Goal: Find specific page/section: Find specific page/section

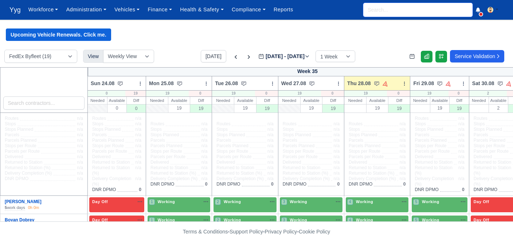
click at [385, 13] on input "search" at bounding box center [418, 10] width 109 height 14
type input "kon"
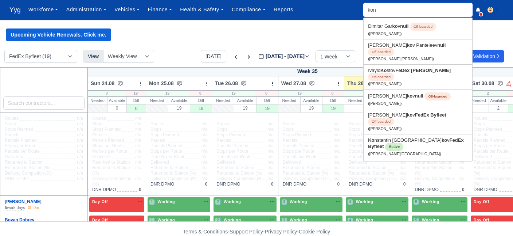
type input "konstantin Zhelyazkov"
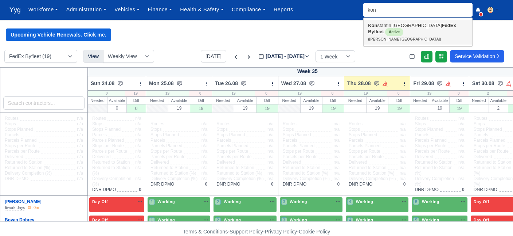
click at [413, 30] on link "Kon stantin Zhelyazkov FedEx Byfleet Active (Konstantin Zhelyazkov)" at bounding box center [418, 32] width 109 height 25
type input "[PERSON_NAME]"
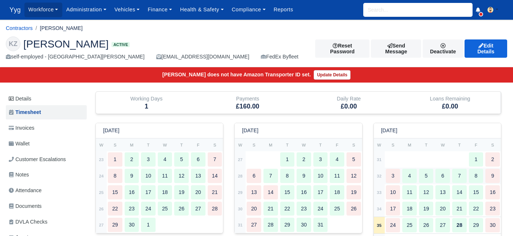
click at [394, 168] on div "3" at bounding box center [393, 175] width 15 height 14
select select "124"
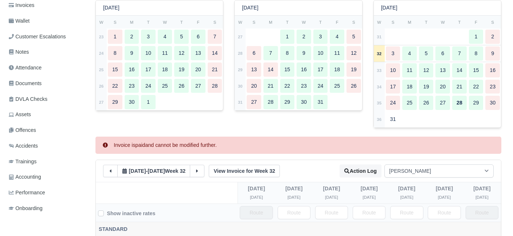
scroll to position [120, 0]
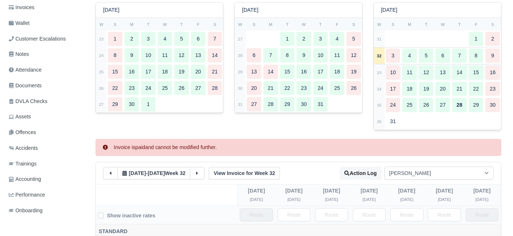
click at [396, 72] on div "10" at bounding box center [393, 72] width 15 height 14
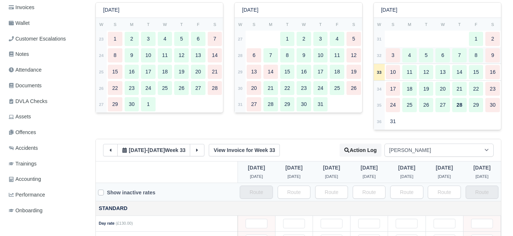
click at [395, 57] on div "3" at bounding box center [393, 55] width 15 height 14
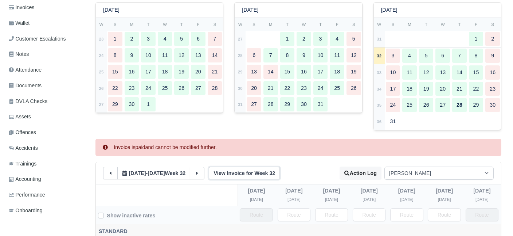
click at [268, 171] on link "View Invoice for Week 32" at bounding box center [244, 173] width 71 height 12
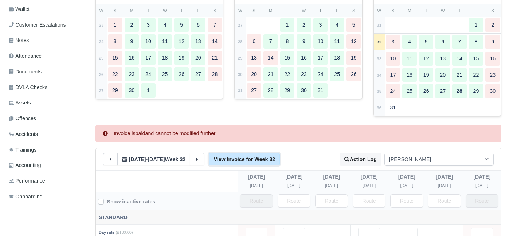
scroll to position [63, 0]
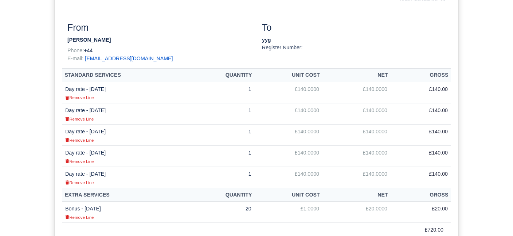
scroll to position [133, 0]
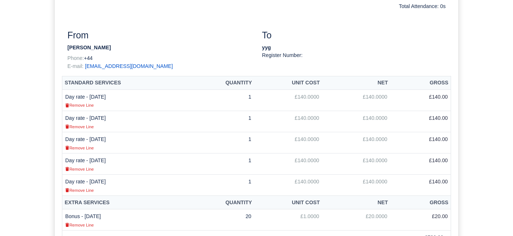
click at [495, 164] on div "Document Details paid Document Self-Billed Invoice #0000004199 Date: 09/08/2025…" at bounding box center [256, 175] width 513 height 506
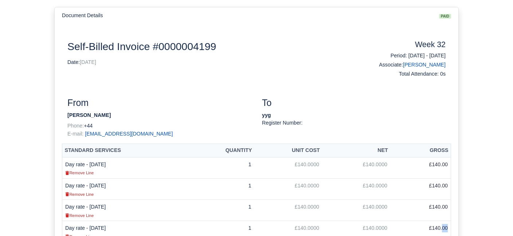
scroll to position [0, 0]
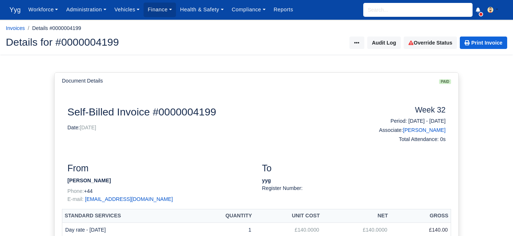
click at [386, 9] on input "search" at bounding box center [418, 10] width 109 height 14
type input "boy"
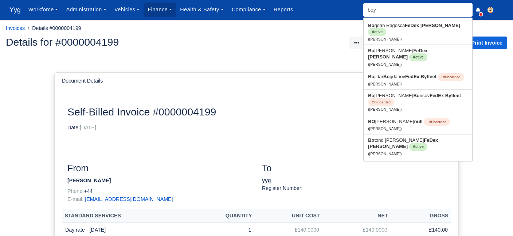
type input "boyan Dobrev"
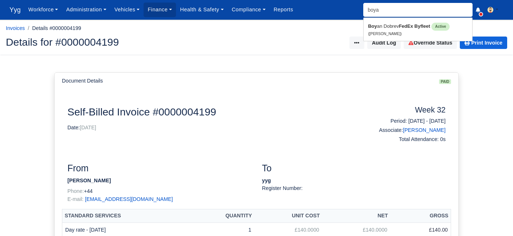
type input "boyan"
type input "boyan Dobrev"
click at [395, 36] on link "Boyan Dobrev FedEx Byfleet Active (Boyan Dobrev)" at bounding box center [418, 29] width 109 height 19
type input "Boyan Dobrev"
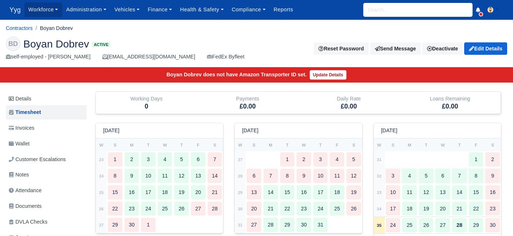
click at [393, 175] on div "3" at bounding box center [393, 175] width 15 height 14
select select "109"
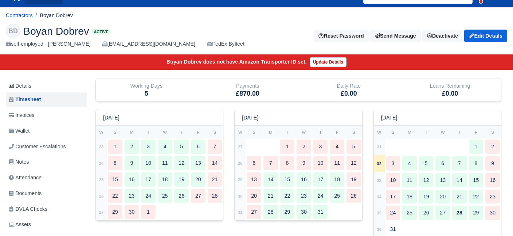
scroll to position [16, 0]
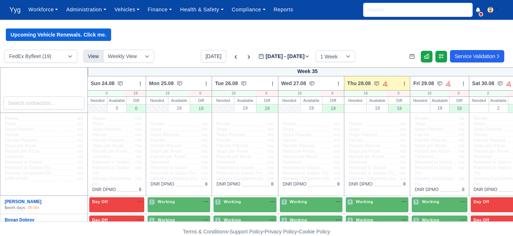
click at [396, 10] on input "search" at bounding box center [418, 10] width 109 height 14
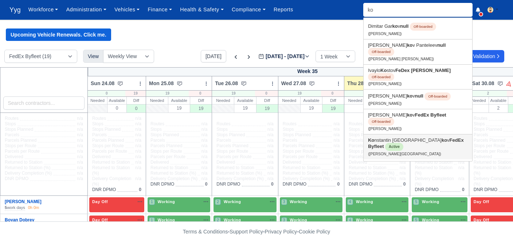
click at [402, 134] on link "Ko nstantin Zhelyaz ko v FedEx Byfleet Active (Konstantin Zhelyazkov)" at bounding box center [418, 146] width 109 height 25
type input "[PERSON_NAME]"
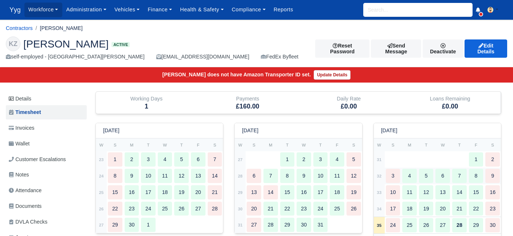
click at [396, 172] on div "3" at bounding box center [393, 175] width 15 height 14
select select "124"
click at [405, 9] on input "search" at bounding box center [418, 10] width 109 height 14
type input "boy"
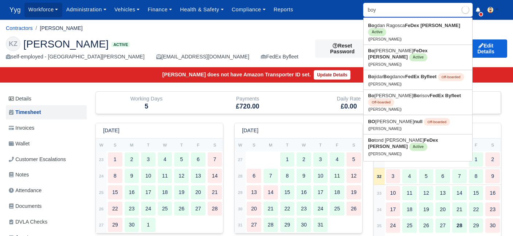
type input "boyan Dobrev"
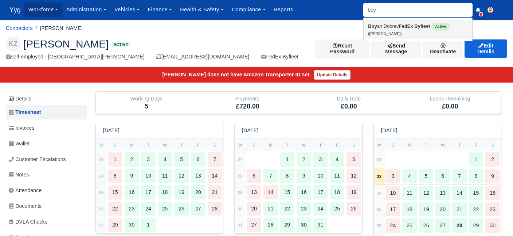
click at [391, 27] on link "Boy an Dobrev FedEx Byfleet Active (Boyan Dobrev)" at bounding box center [418, 29] width 109 height 19
type input "Boyan Dobrev"
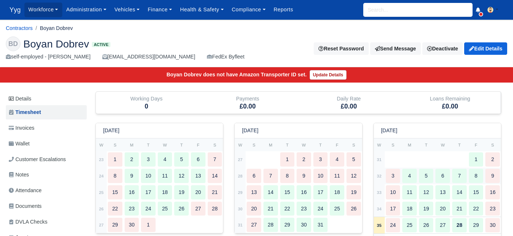
click at [398, 178] on div "3" at bounding box center [393, 175] width 15 height 14
select select "109"
